Goal: Transaction & Acquisition: Purchase product/service

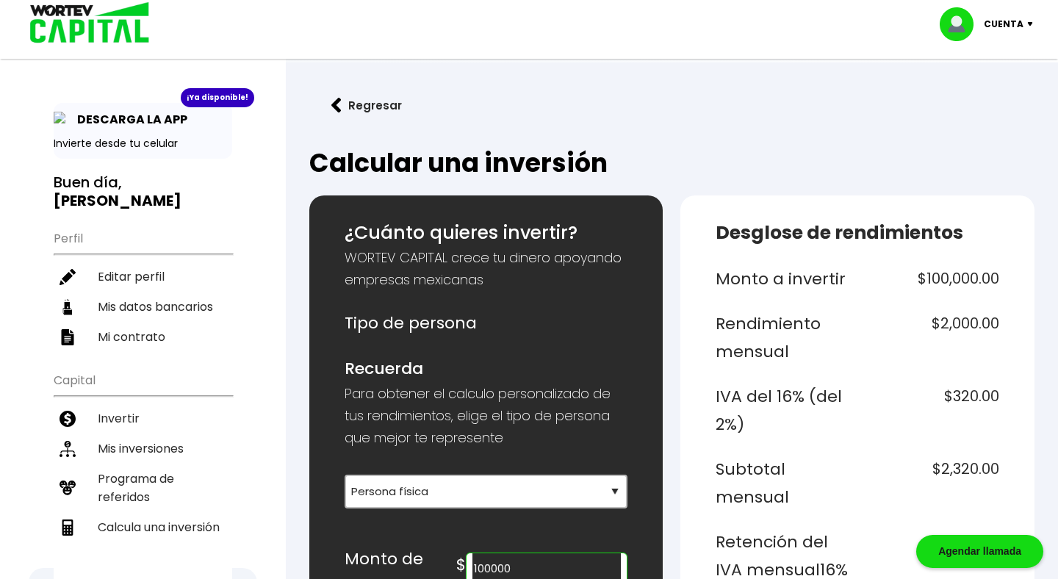
select select "1"
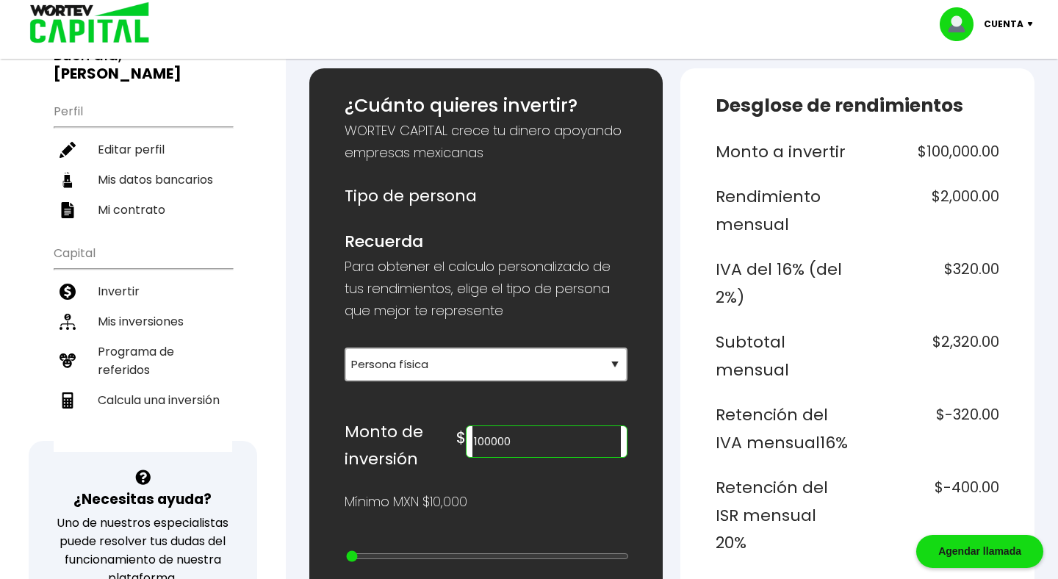
click at [547, 441] on input "100000" at bounding box center [546, 441] width 149 height 31
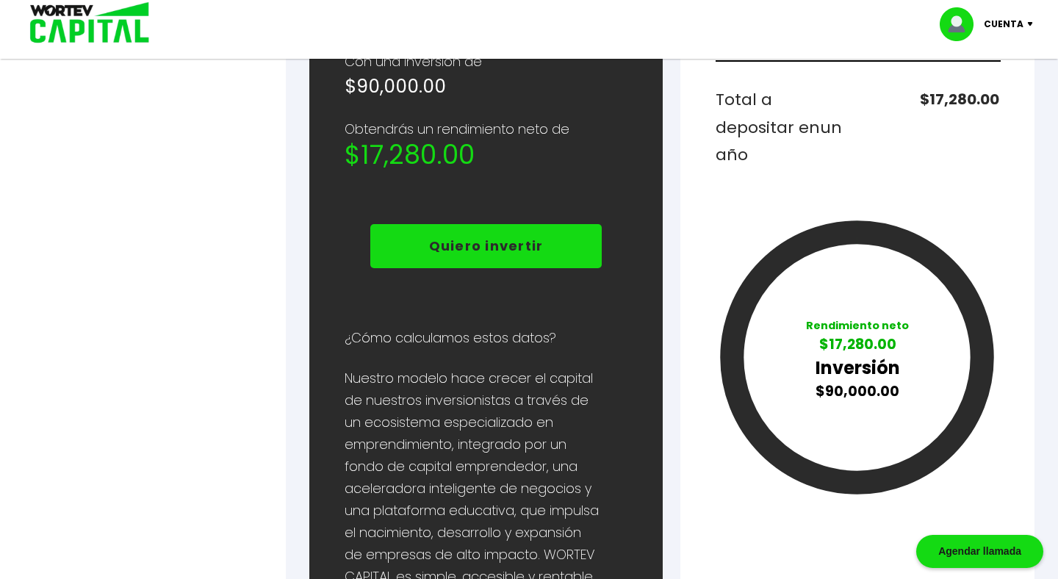
scroll to position [843, 0]
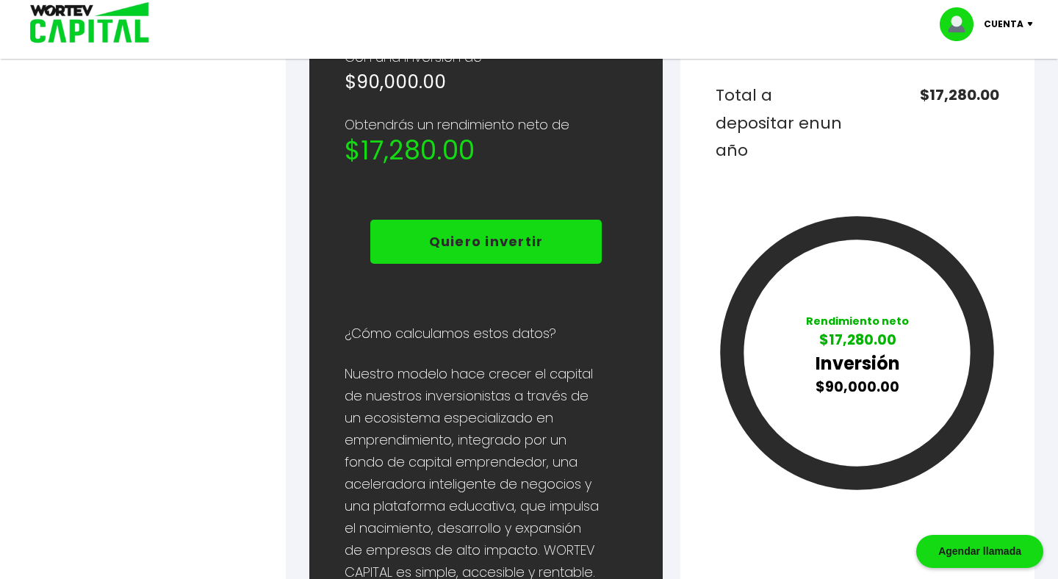
type input "90000"
click at [424, 238] on button "Quiero invertir" at bounding box center [486, 242] width 232 height 44
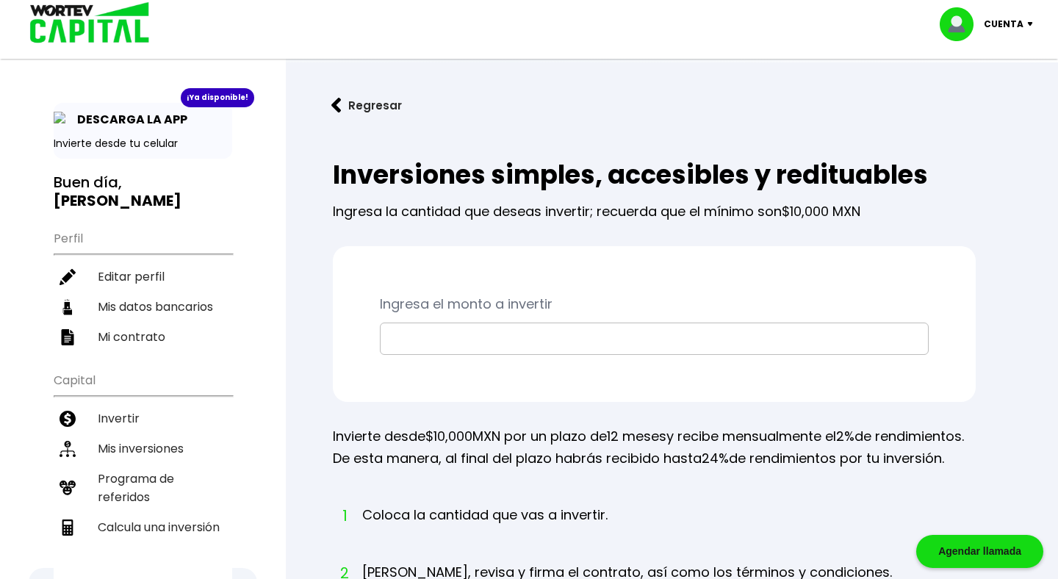
click at [421, 342] on input "text" at bounding box center [653, 338] width 535 height 31
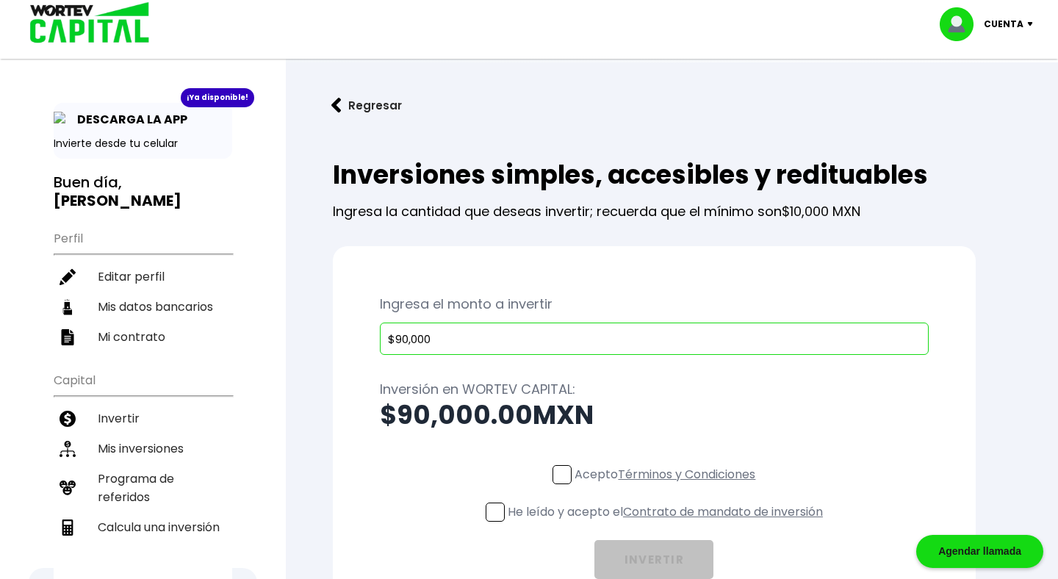
type input "$90,000"
click at [350, 425] on div "Ingresa el monto a invertir $90,000 Inversión en WORTEV CAPITAL: $90,000.00 MXN…" at bounding box center [654, 436] width 643 height 380
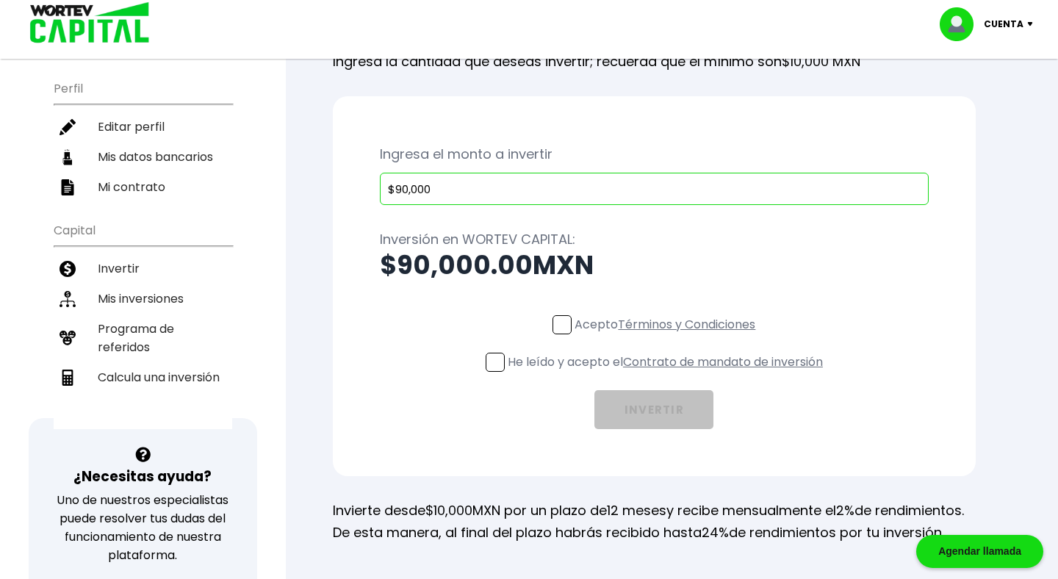
scroll to position [165, 0]
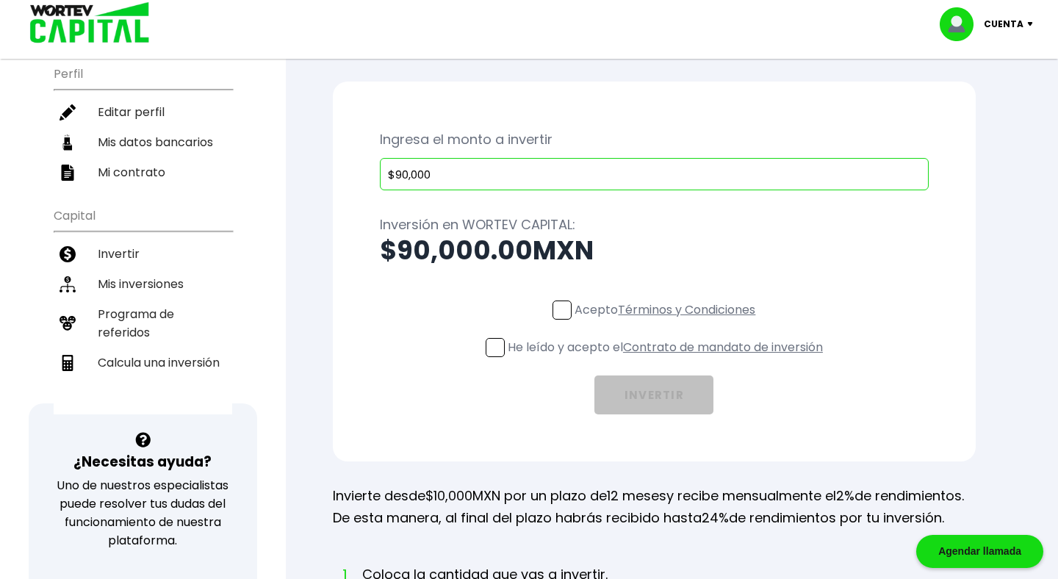
click at [486, 348] on span at bounding box center [495, 347] width 19 height 19
click at [668, 358] on input "He leído y acepto el Contrato de mandato de inversión" at bounding box center [668, 358] width 0 height 0
click at [558, 312] on span at bounding box center [561, 309] width 19 height 19
click at [668, 321] on input "Acepto Términos y Condiciones" at bounding box center [668, 321] width 0 height 0
click at [693, 389] on button "INVERTIR" at bounding box center [653, 394] width 119 height 39
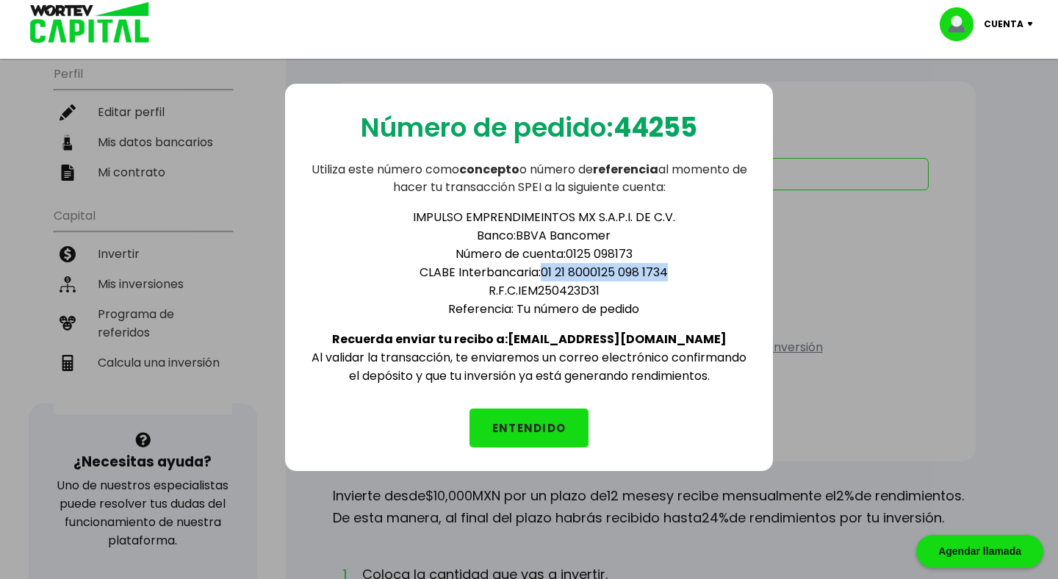
drag, startPoint x: 543, startPoint y: 269, endPoint x: 713, endPoint y: 273, distance: 169.7
click at [713, 273] on li "CLABE Interbancaria: 01 21 8000125 098 1734" at bounding box center [543, 272] width 411 height 18
copy li "01 21 8000125 098 1734"
click at [497, 418] on button "ENTENDIDO" at bounding box center [528, 427] width 119 height 39
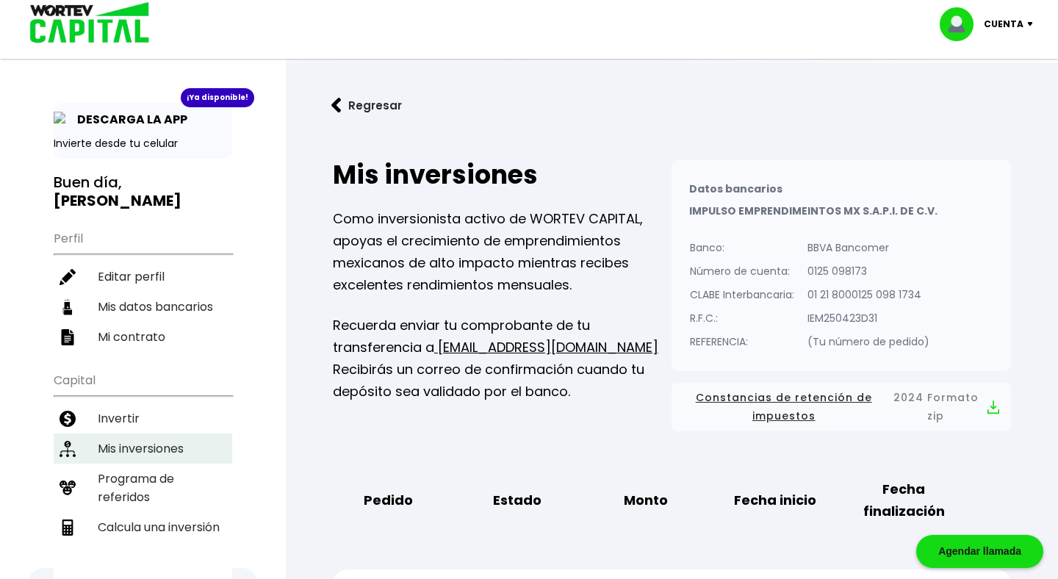
click at [145, 433] on li "Mis inversiones" at bounding box center [143, 448] width 178 height 30
click at [148, 433] on li "Mis inversiones" at bounding box center [143, 448] width 178 height 30
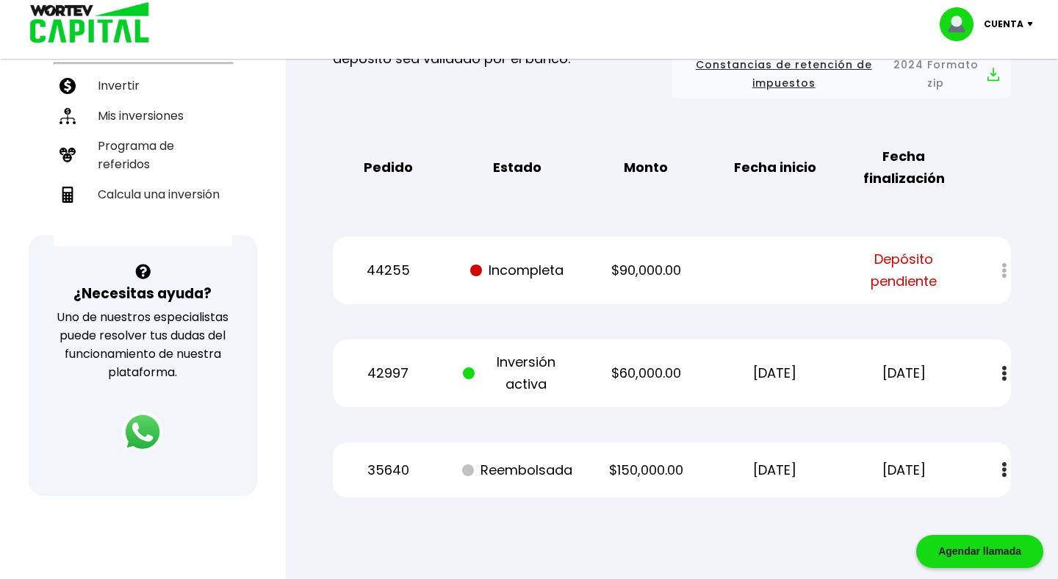
scroll to position [322, 0]
